Goal: Task Accomplishment & Management: Use online tool/utility

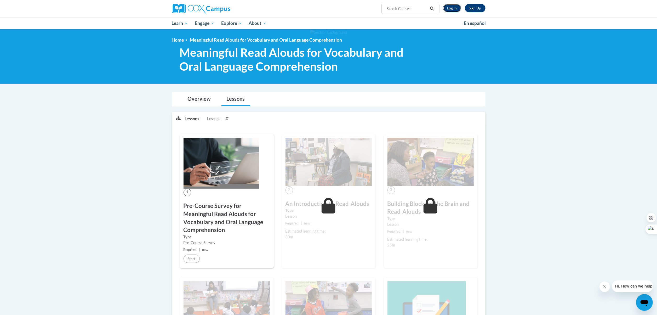
click at [452, 10] on link "Log In" at bounding box center [452, 8] width 18 height 8
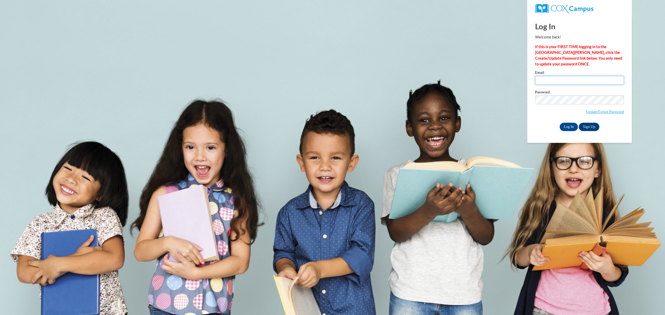
drag, startPoint x: 551, startPoint y: 77, endPoint x: 554, endPoint y: 80, distance: 4.7
click at [551, 77] on input "Email" at bounding box center [579, 80] width 89 height 9
type input "C001899@muscogee.k12.ga.us"
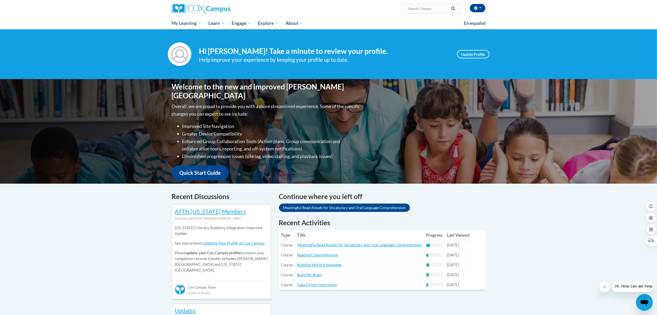
scroll to position [52, 0]
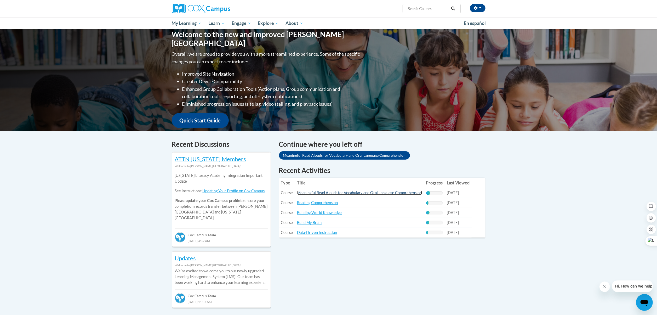
click at [361, 193] on link "Meaningful Read Alouds for Vocabulary and Oral Language Comprehension" at bounding box center [359, 192] width 125 height 4
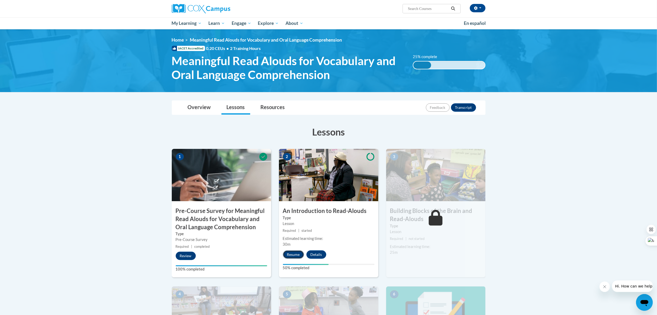
click at [299, 253] on button "Resume" at bounding box center [293, 254] width 21 height 8
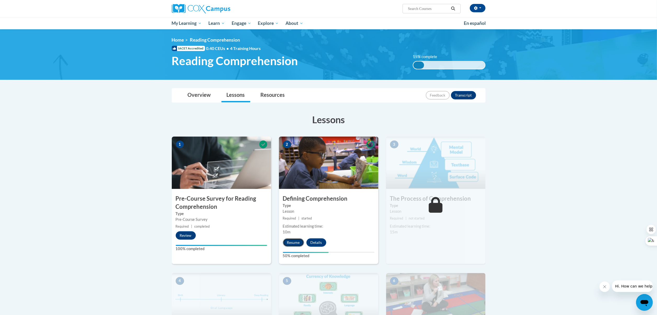
click at [298, 241] on button "Resume" at bounding box center [293, 242] width 21 height 8
